Goal: Task Accomplishment & Management: Manage account settings

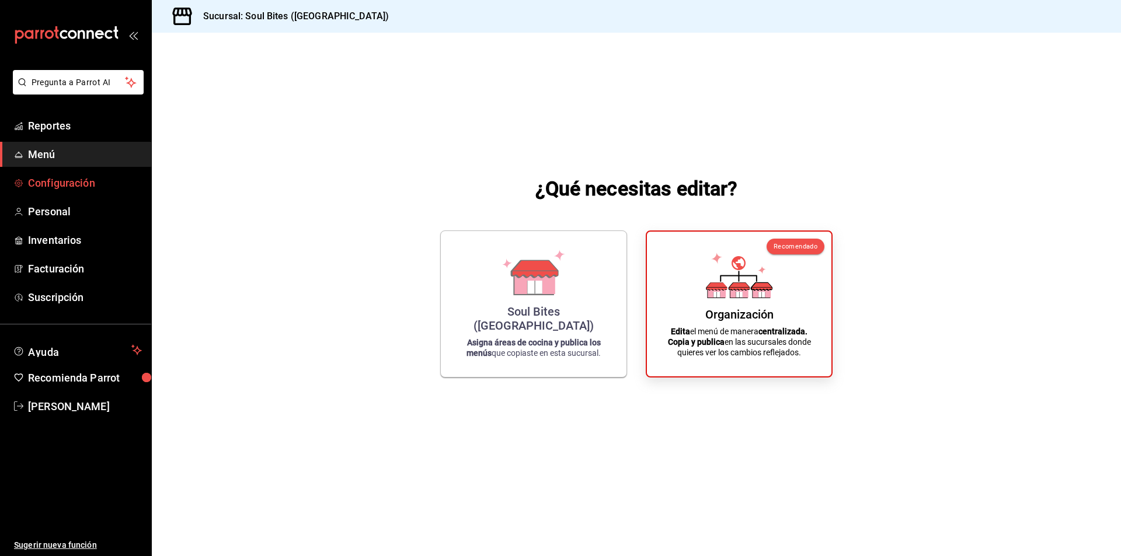
click at [76, 183] on span "Configuración" at bounding box center [85, 183] width 114 height 16
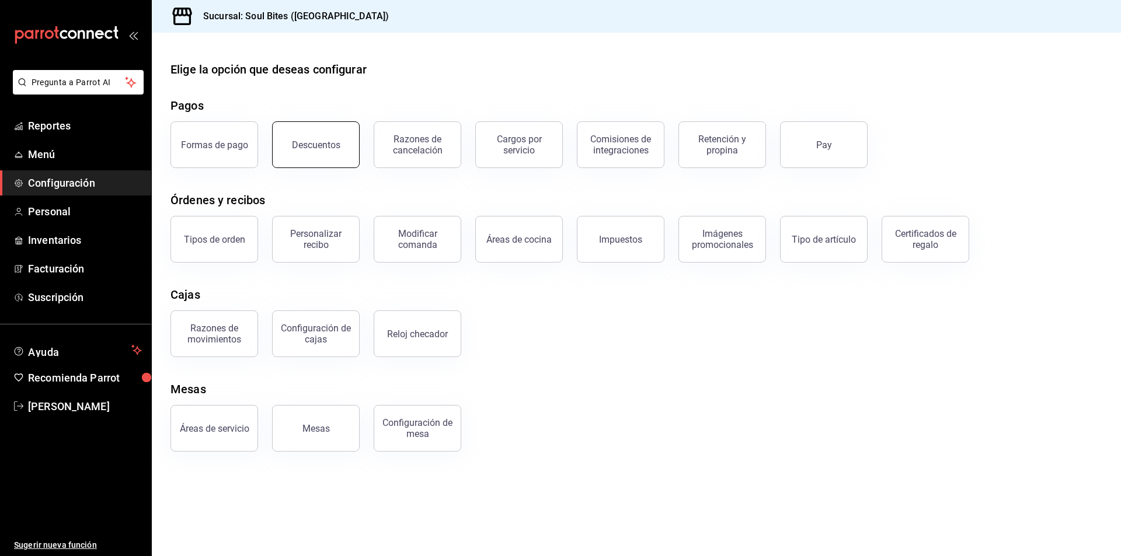
click at [323, 144] on div "Descuentos" at bounding box center [316, 145] width 48 height 11
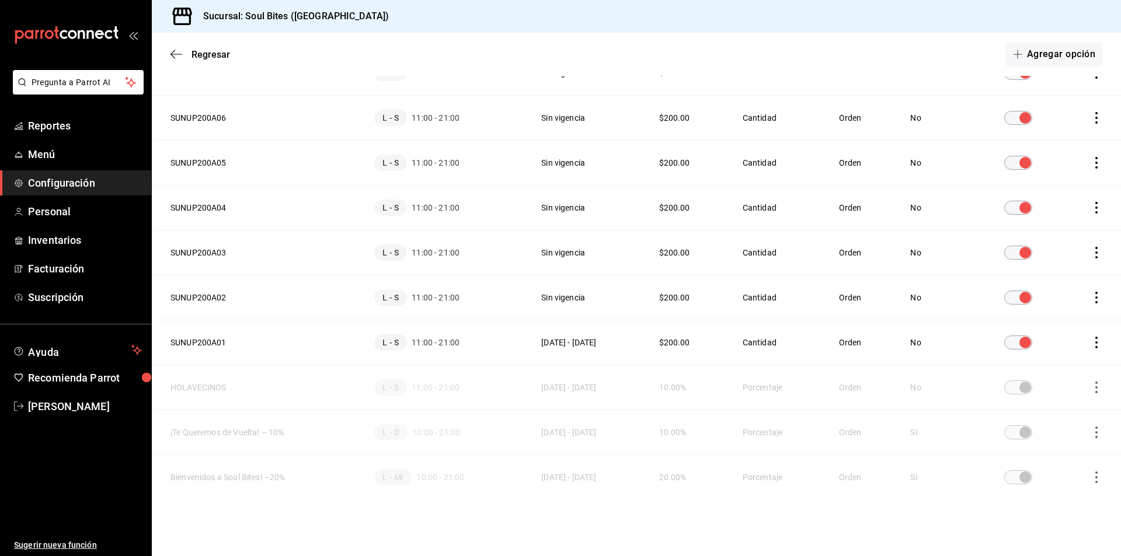
scroll to position [1173, 0]
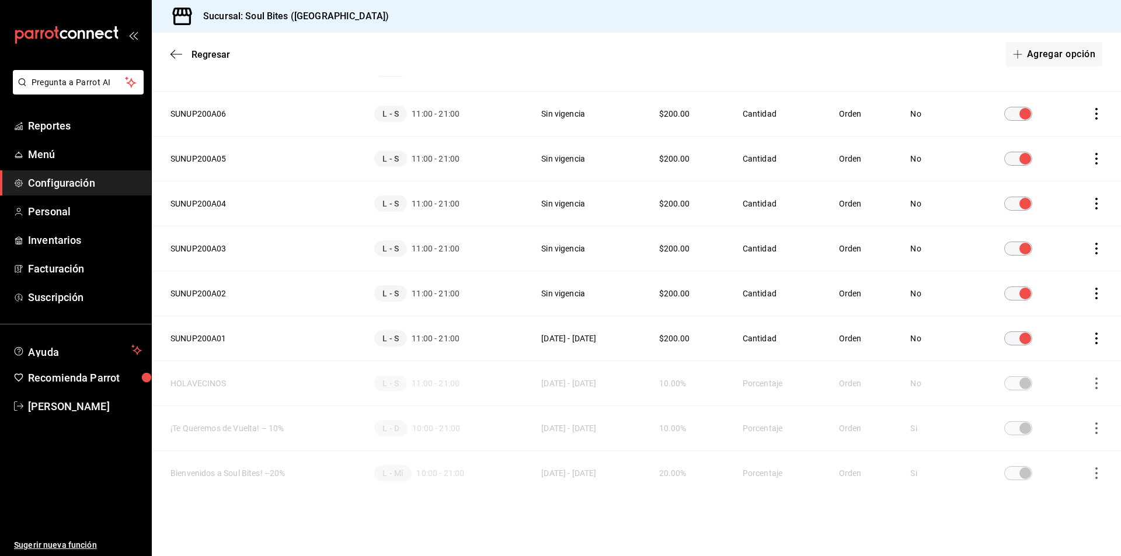
click at [1024, 430] on span "discountsTable" at bounding box center [1018, 428] width 28 height 14
click at [1090, 426] on icon "actions" at bounding box center [1096, 429] width 12 height 12
click at [1068, 407] on li "Duplicar" at bounding box center [1044, 412] width 98 height 33
click at [1034, 434] on button "SI" at bounding box center [1036, 434] width 78 height 25
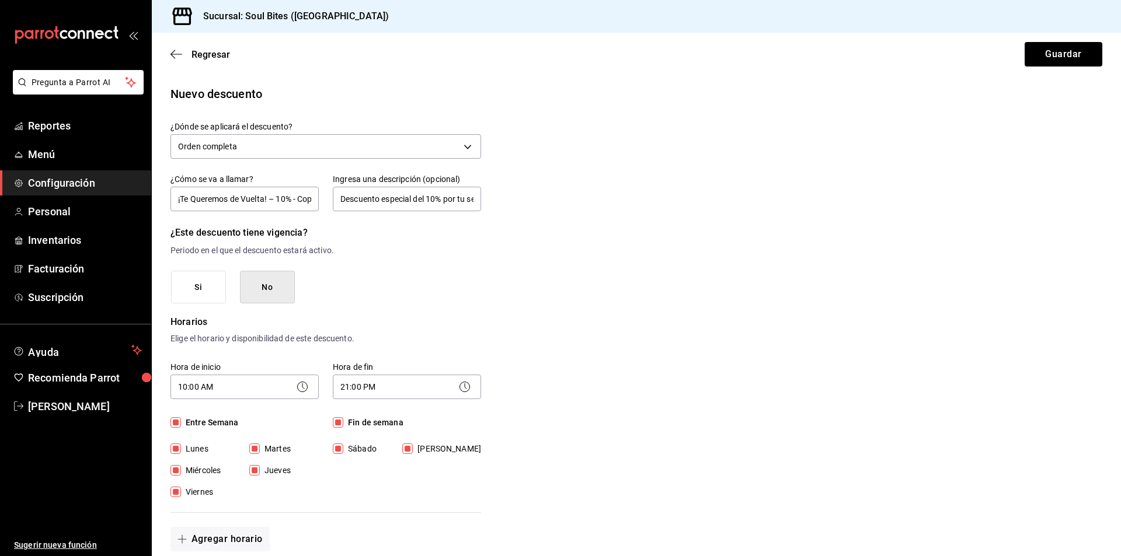
scroll to position [86, 0]
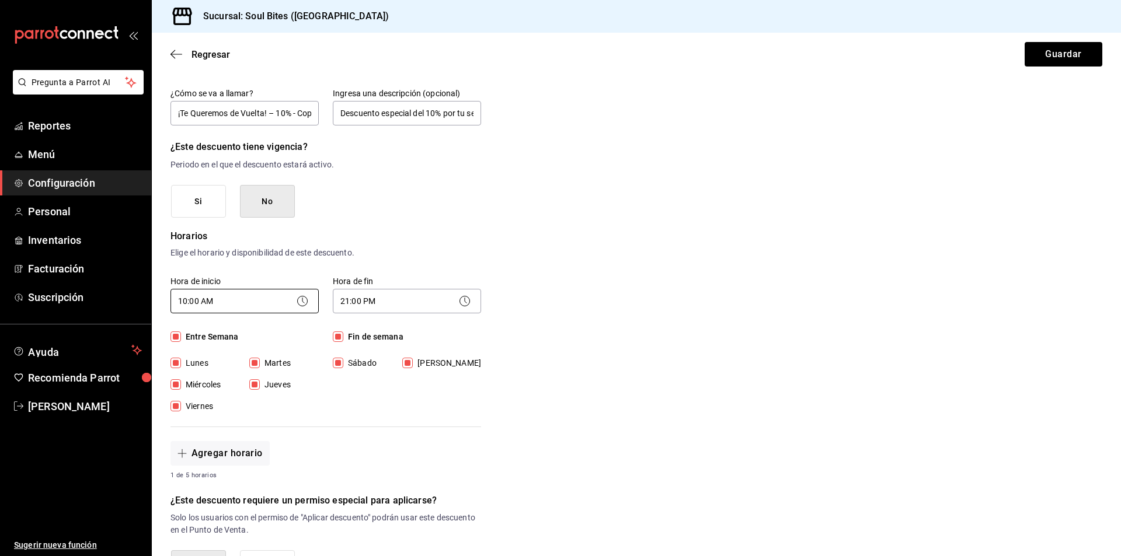
click at [203, 305] on body "Pregunta a Parrot AI Reportes Menú Configuración Personal Inventarios Facturaci…" at bounding box center [560, 278] width 1121 height 556
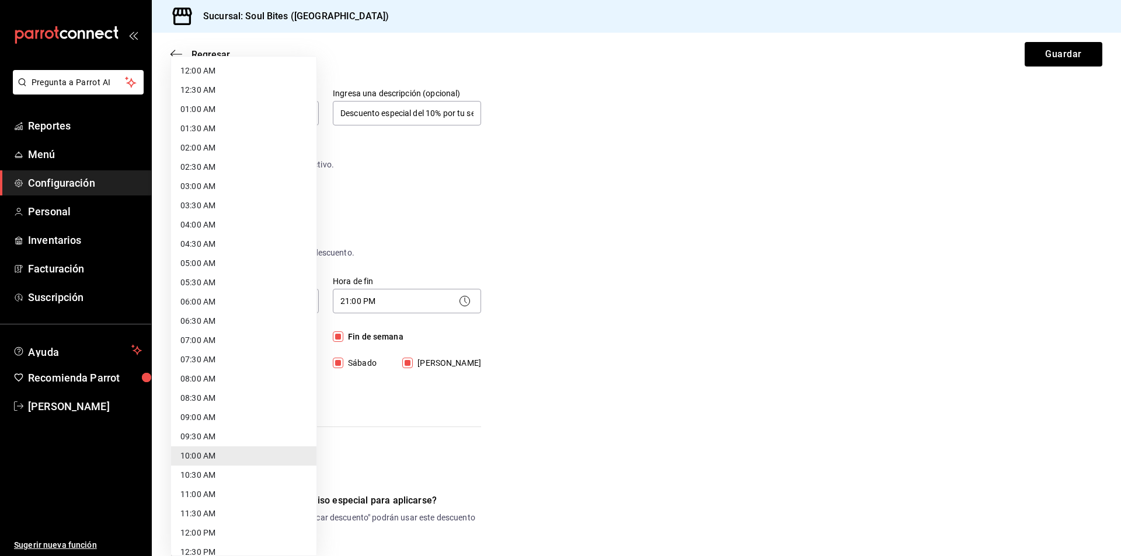
click at [229, 492] on li "11:00 AM" at bounding box center [243, 494] width 145 height 19
type input "11:00"
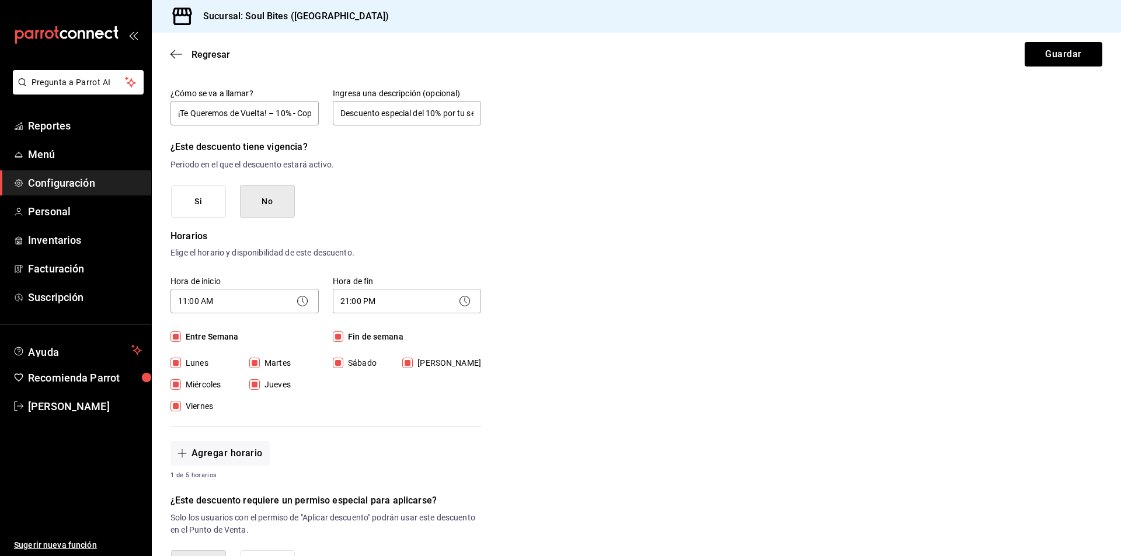
click at [1044, 69] on div "Regresar Guardar" at bounding box center [636, 54] width 969 height 43
click at [1047, 64] on button "Guardar" at bounding box center [1064, 54] width 78 height 25
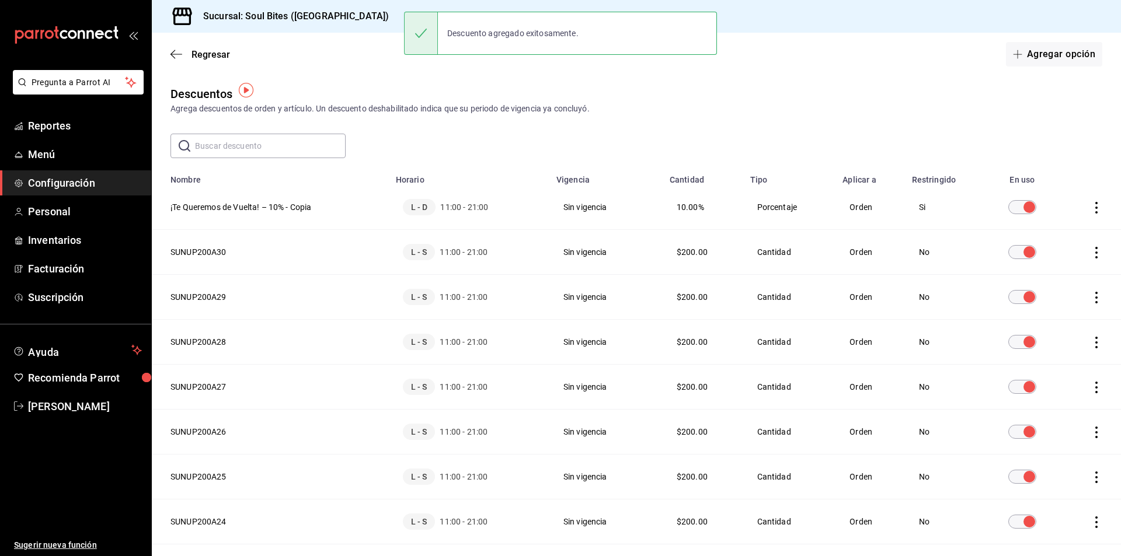
scroll to position [1218, 0]
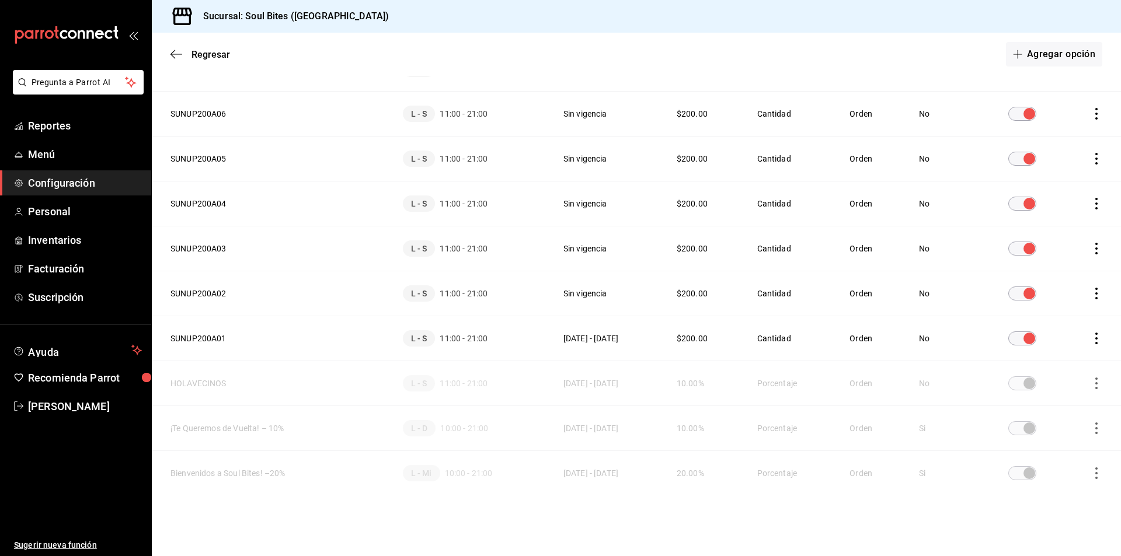
click at [1090, 380] on icon "actions" at bounding box center [1096, 384] width 12 height 12
click at [1051, 374] on li "Duplicar" at bounding box center [1044, 367] width 98 height 33
click at [1037, 389] on button "SI" at bounding box center [1036, 389] width 78 height 25
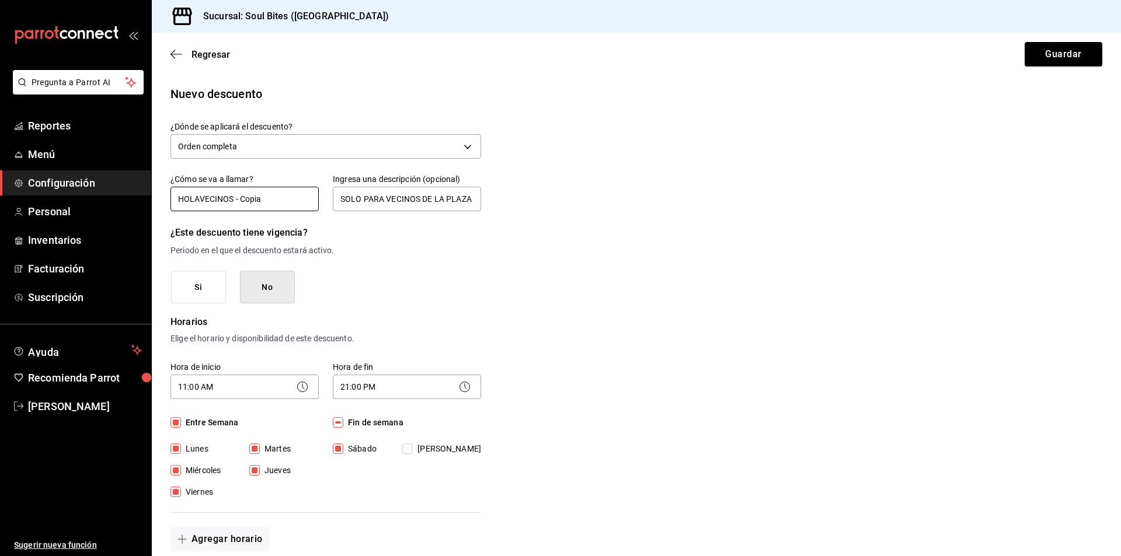
click at [279, 201] on input "HOLAVECINOS - Copia" at bounding box center [244, 199] width 148 height 25
type input "HOLAVECINOS PLAZA SAGGHI"
click at [197, 290] on button "Si" at bounding box center [198, 287] width 55 height 33
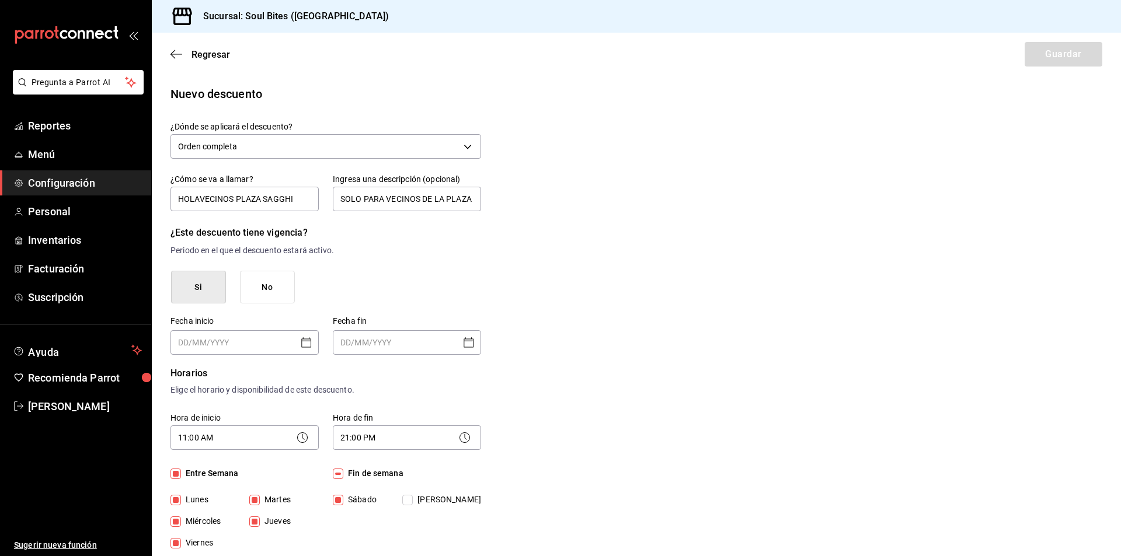
click at [305, 343] on icon "Open calendar" at bounding box center [306, 343] width 14 height 14
type input "DD/MM/YYYY"
click at [437, 342] on input "DD/MM/YYYY" at bounding box center [398, 342] width 117 height 23
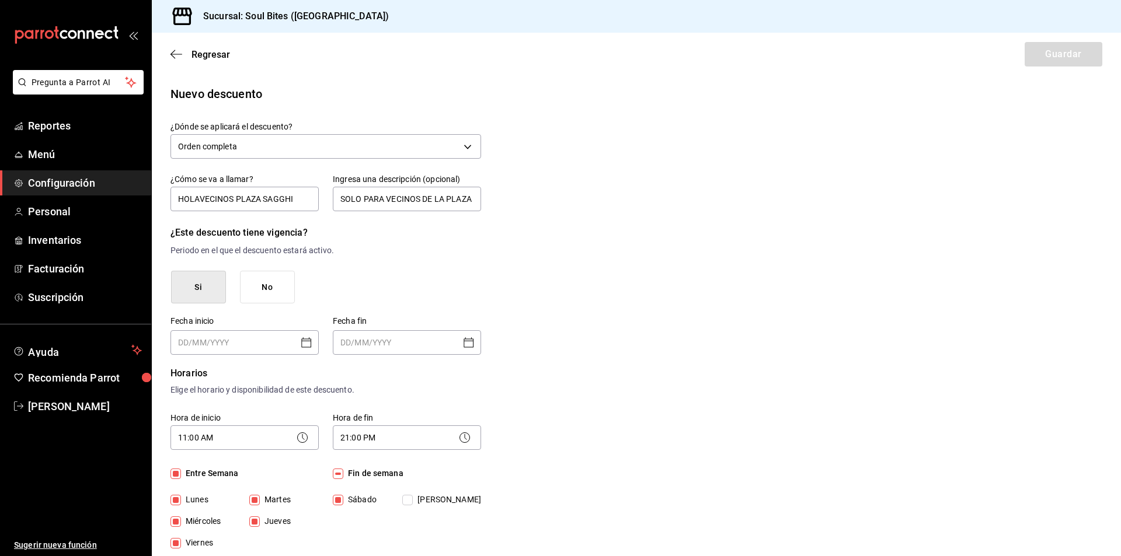
click at [465, 345] on icon "Open calendar" at bounding box center [469, 343] width 14 height 14
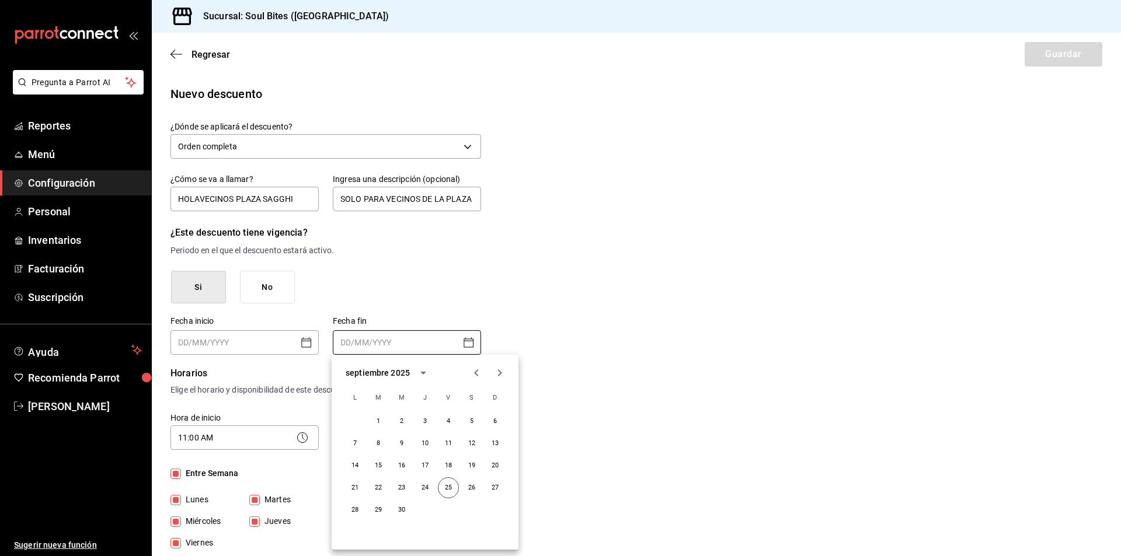
click at [465, 345] on icon "Open calendar" at bounding box center [469, 343] width 14 height 14
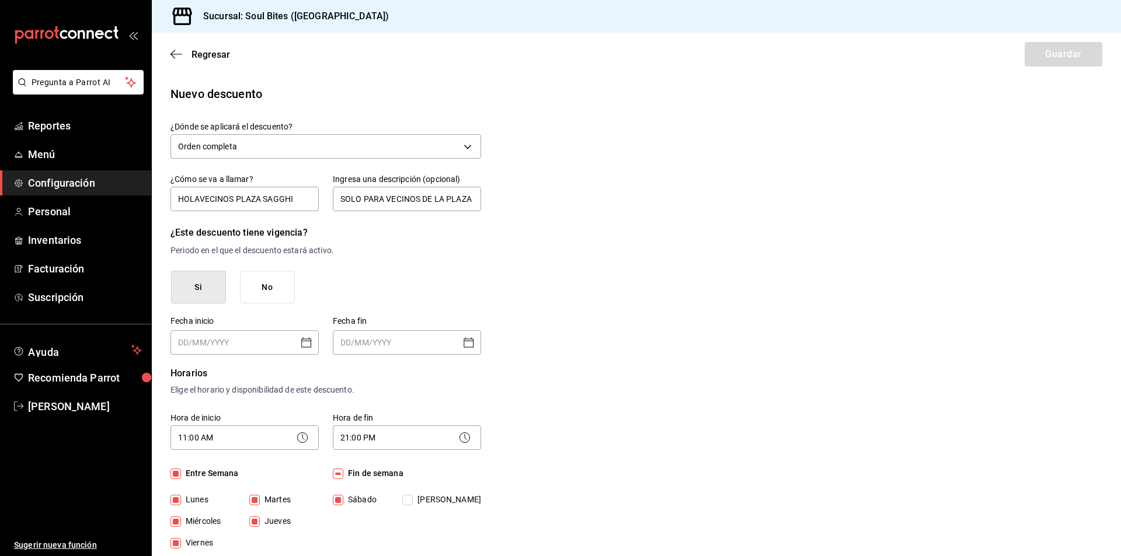
click at [465, 345] on icon "Open calendar" at bounding box center [469, 343] width 14 height 14
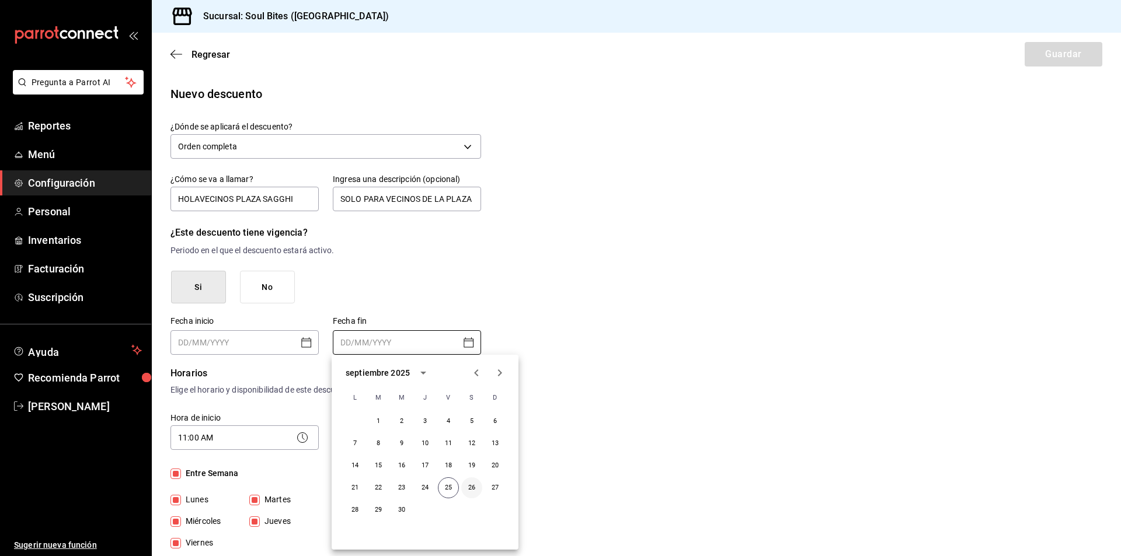
click at [475, 492] on button "26" at bounding box center [471, 488] width 21 height 21
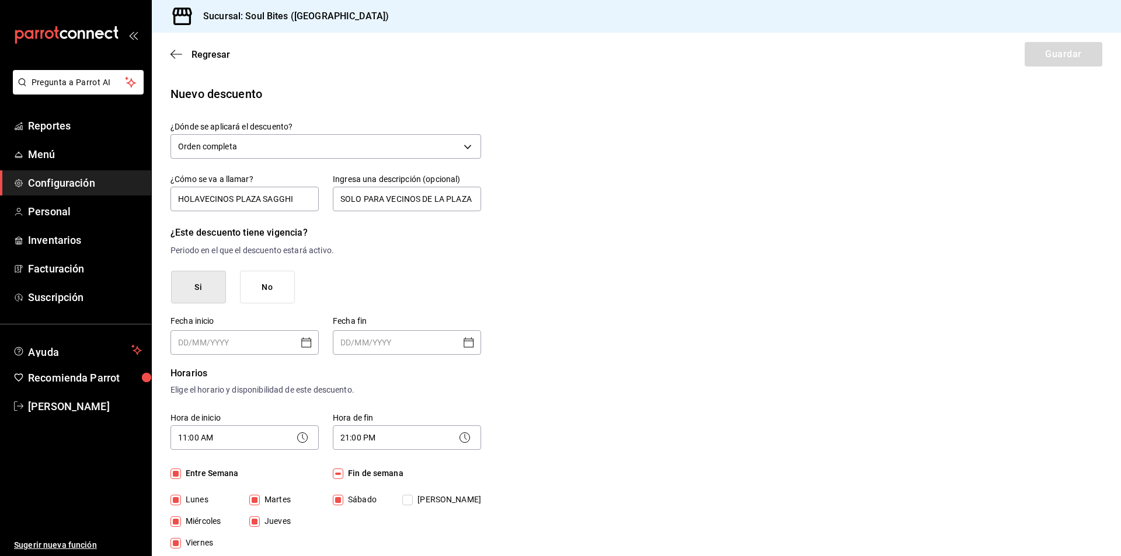
type input "[DATE]"
click at [303, 345] on icon "Open calendar" at bounding box center [306, 343] width 14 height 14
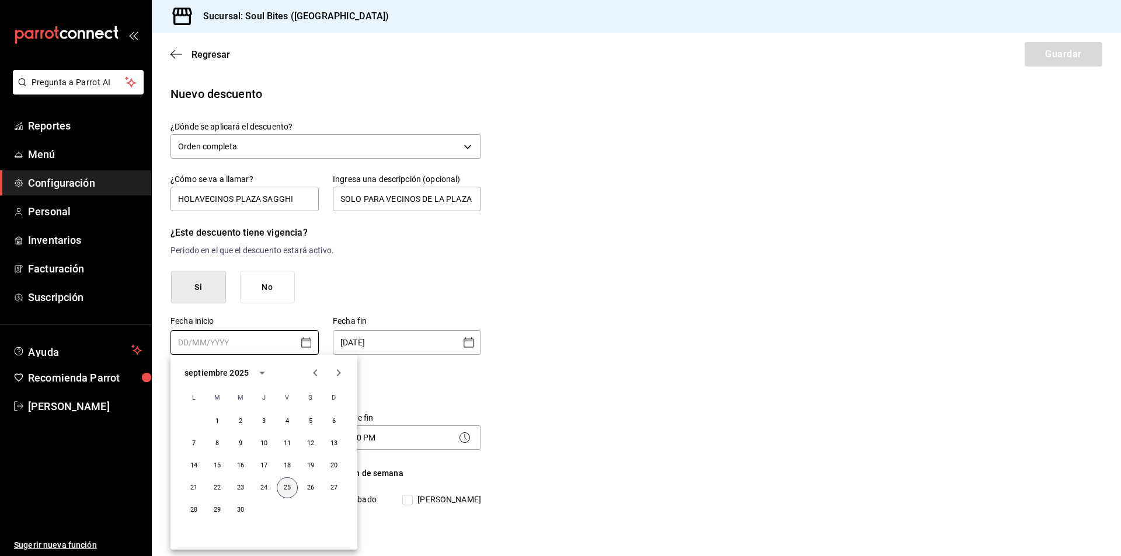
click at [285, 484] on button "25" at bounding box center [287, 488] width 21 height 21
type input "[DATE]"
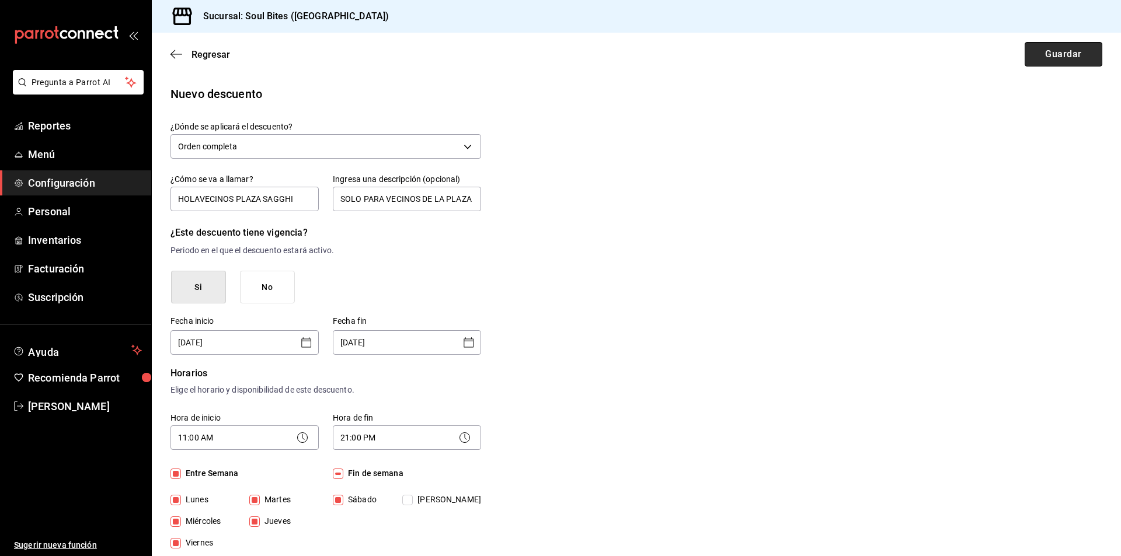
click at [1029, 50] on button "Guardar" at bounding box center [1064, 54] width 78 height 25
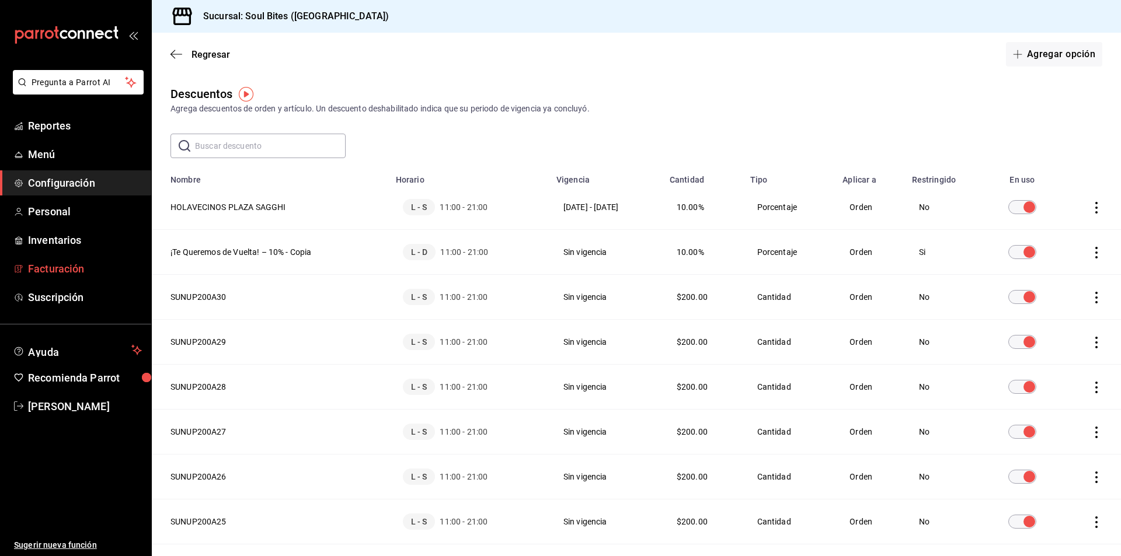
click at [97, 268] on span "Facturación" at bounding box center [85, 269] width 114 height 16
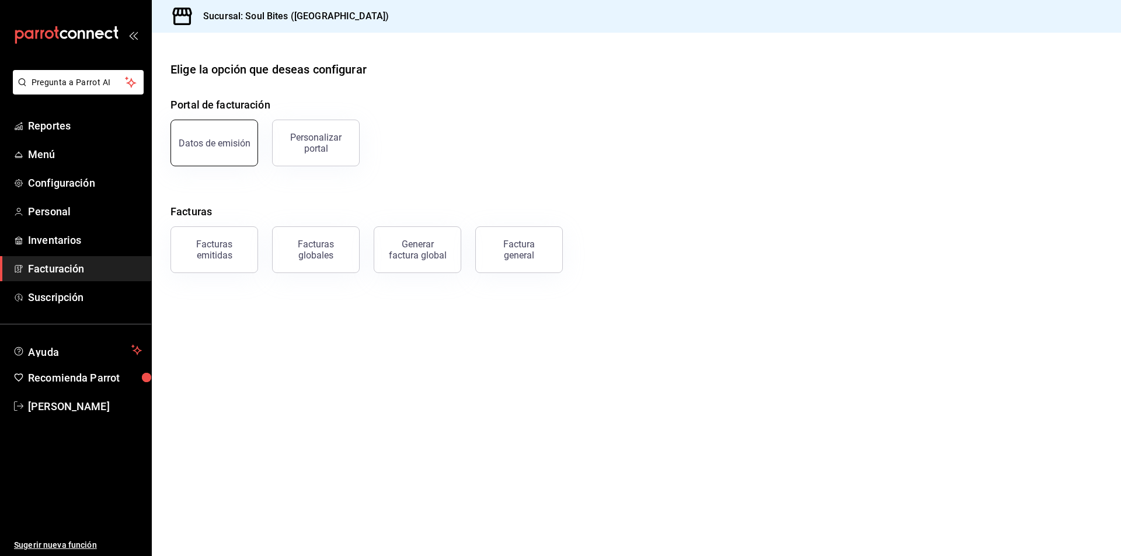
click at [231, 144] on div "Datos de emisión" at bounding box center [215, 143] width 72 height 11
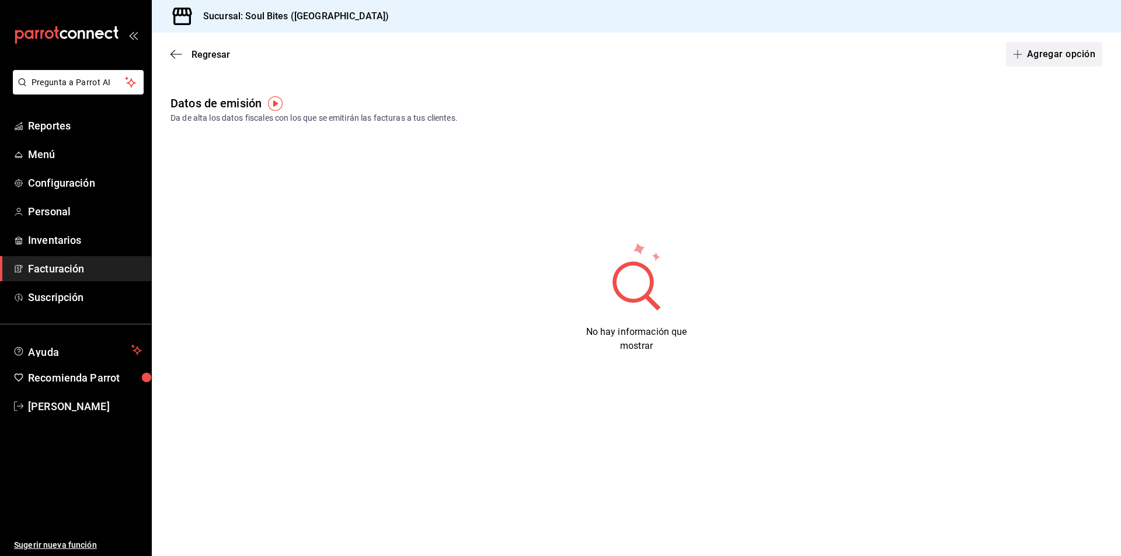
click at [1046, 52] on button "Agregar opción" at bounding box center [1054, 54] width 96 height 25
